Goal: Communication & Community: Share content

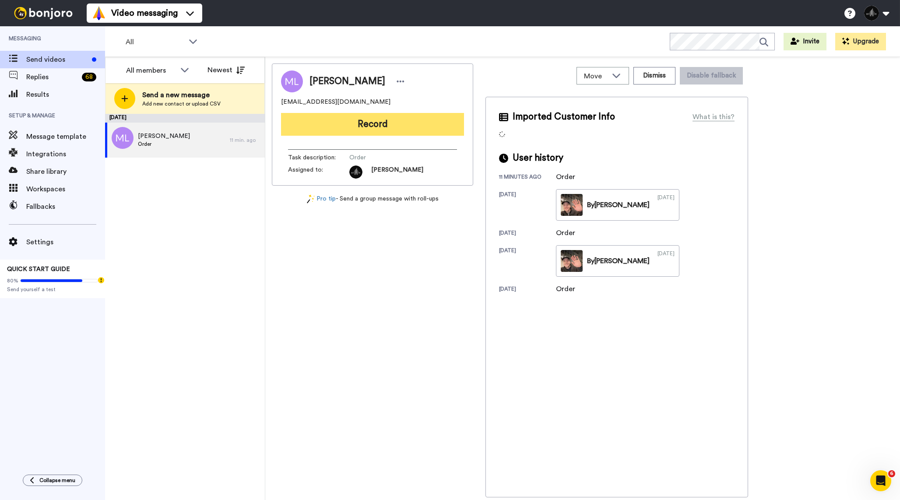
click at [337, 121] on button "Record" at bounding box center [372, 124] width 183 height 23
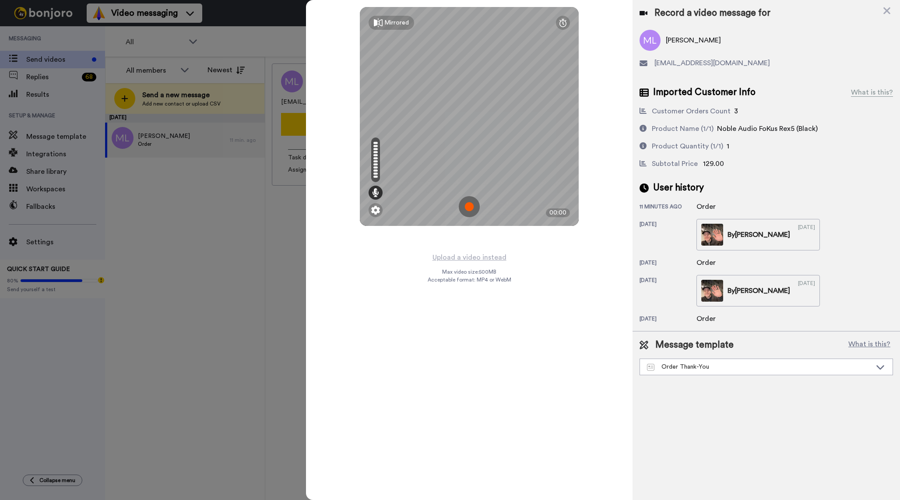
click at [472, 207] on img at bounding box center [469, 206] width 21 height 21
click at [525, 325] on div "Mirrored Redo 00:24" at bounding box center [469, 250] width 326 height 500
click at [472, 216] on img at bounding box center [469, 206] width 21 height 21
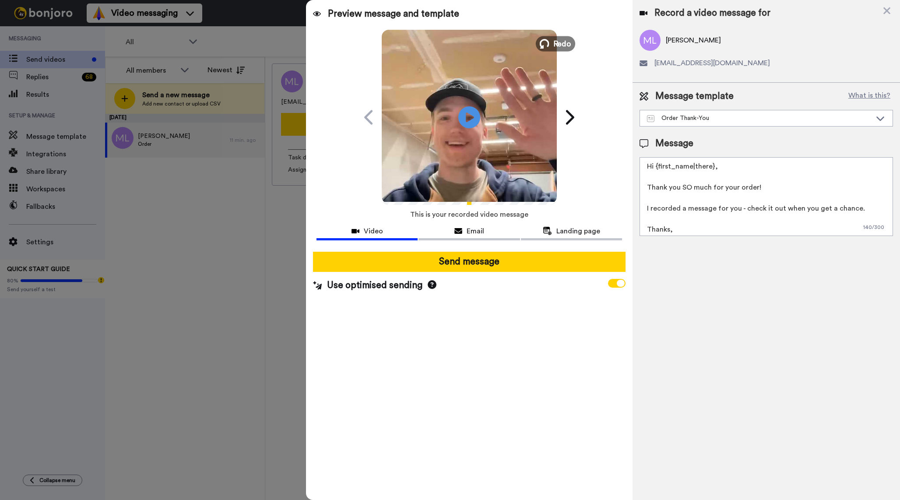
click at [556, 41] on span "Redo" at bounding box center [562, 43] width 18 height 11
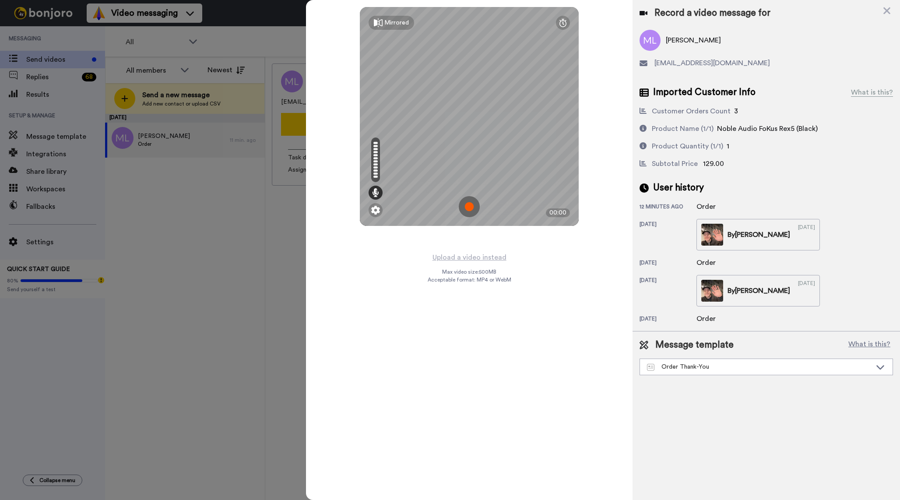
click at [473, 204] on img at bounding box center [469, 206] width 21 height 21
click at [474, 202] on img at bounding box center [469, 206] width 21 height 21
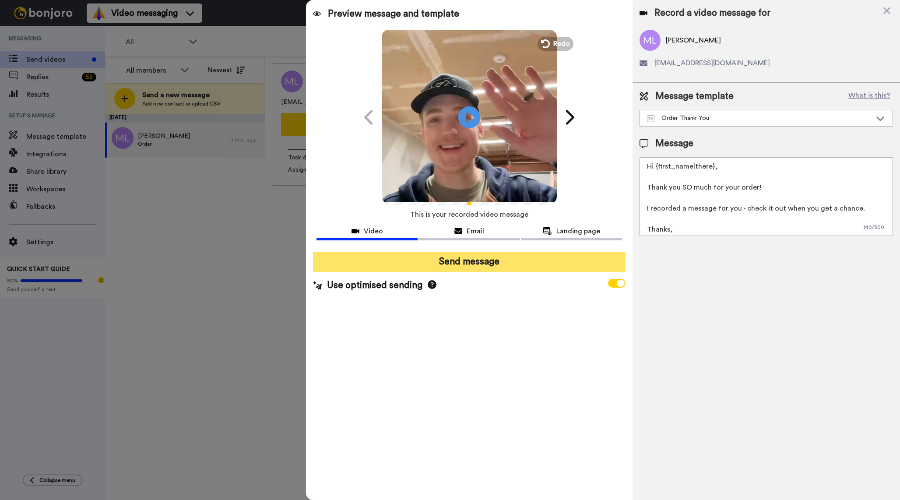
click at [453, 259] on button "Send message" at bounding box center [469, 262] width 312 height 20
